Goal: Navigation & Orientation: Find specific page/section

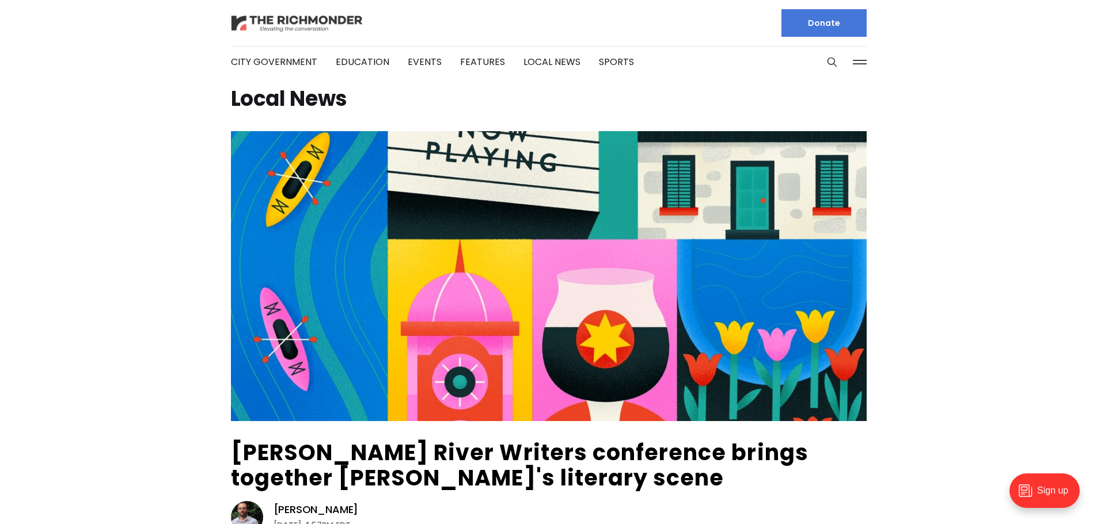
click at [281, 28] on img at bounding box center [297, 23] width 132 height 20
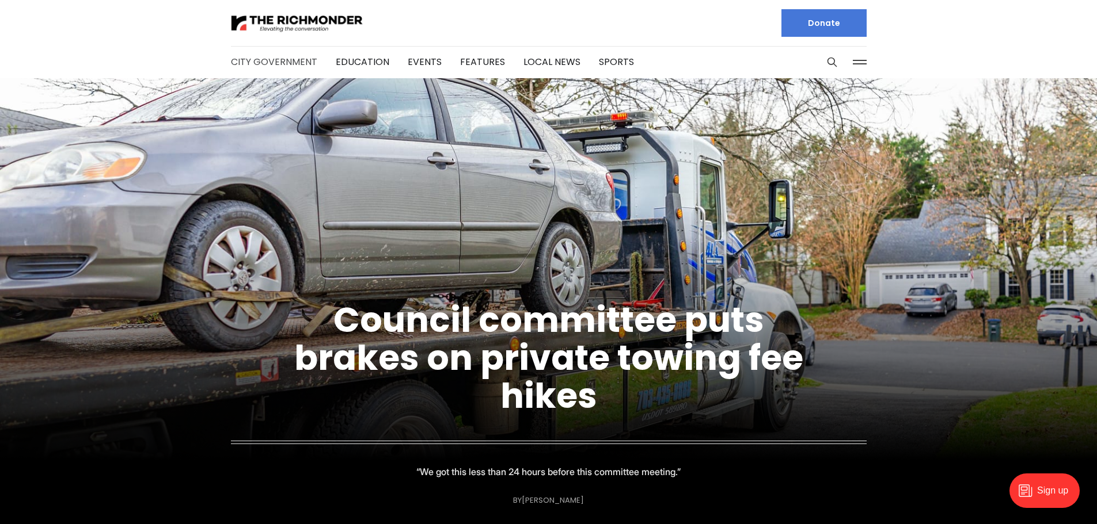
click at [270, 62] on link "City Government" at bounding box center [274, 61] width 86 height 13
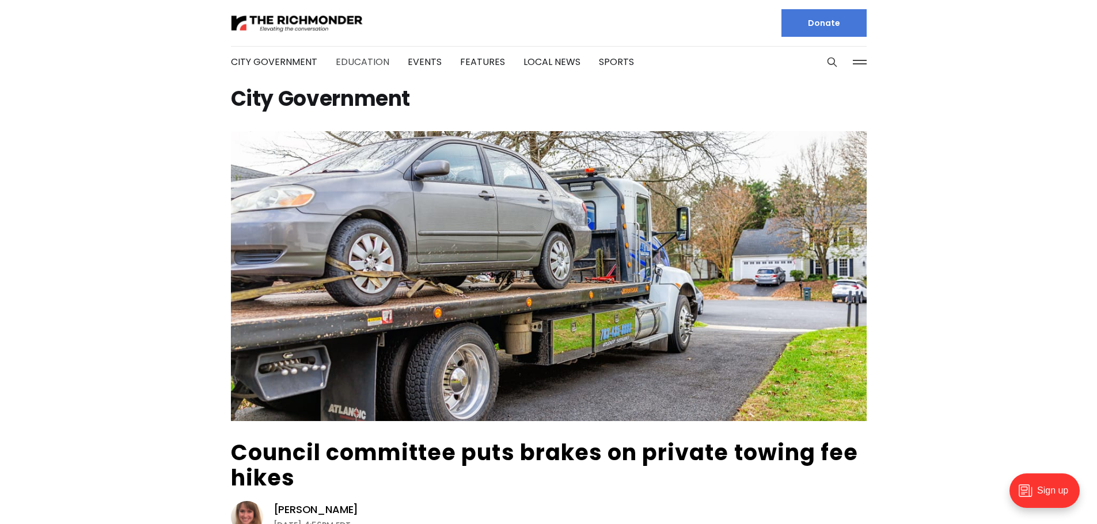
click at [351, 60] on link "Education" at bounding box center [363, 61] width 54 height 13
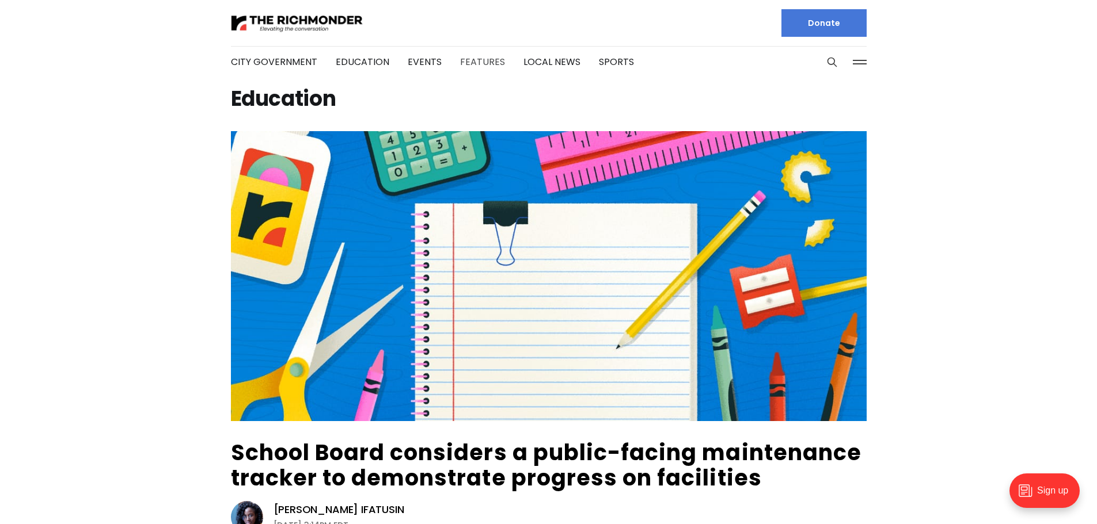
click at [467, 63] on link "Features" at bounding box center [482, 61] width 45 height 13
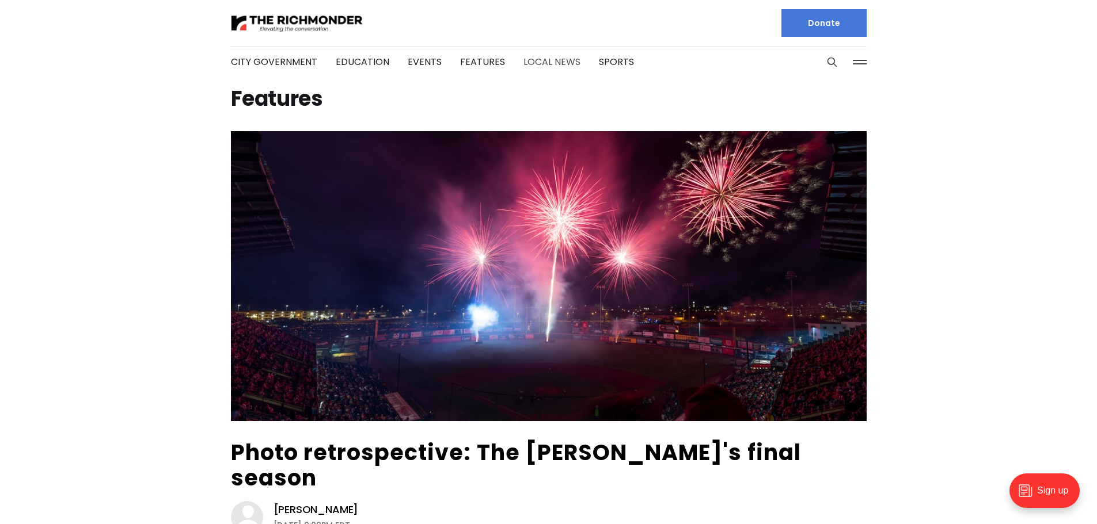
click at [530, 57] on link "Local News" at bounding box center [551, 61] width 57 height 13
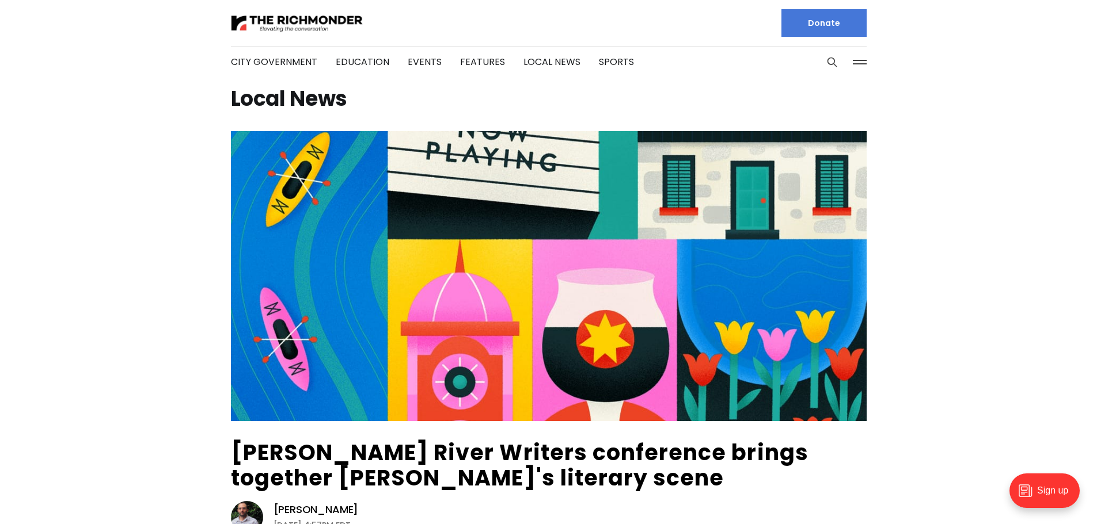
scroll to position [403, 0]
